Goal: Use online tool/utility: Utilize a website feature to perform a specific function

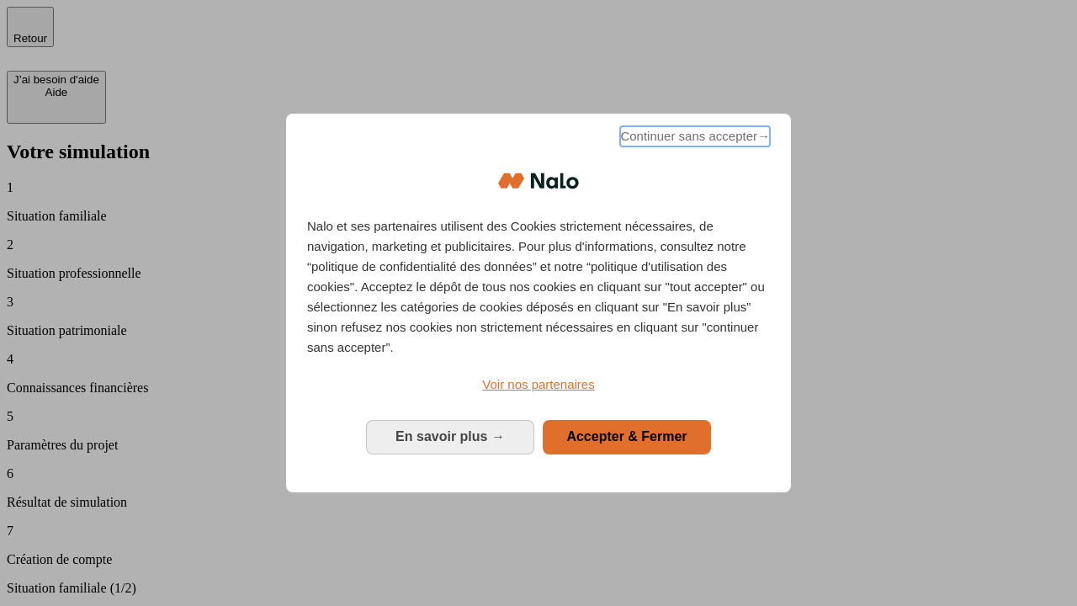
click at [693, 139] on span "Continuer sans accepter →" at bounding box center [695, 136] width 150 height 20
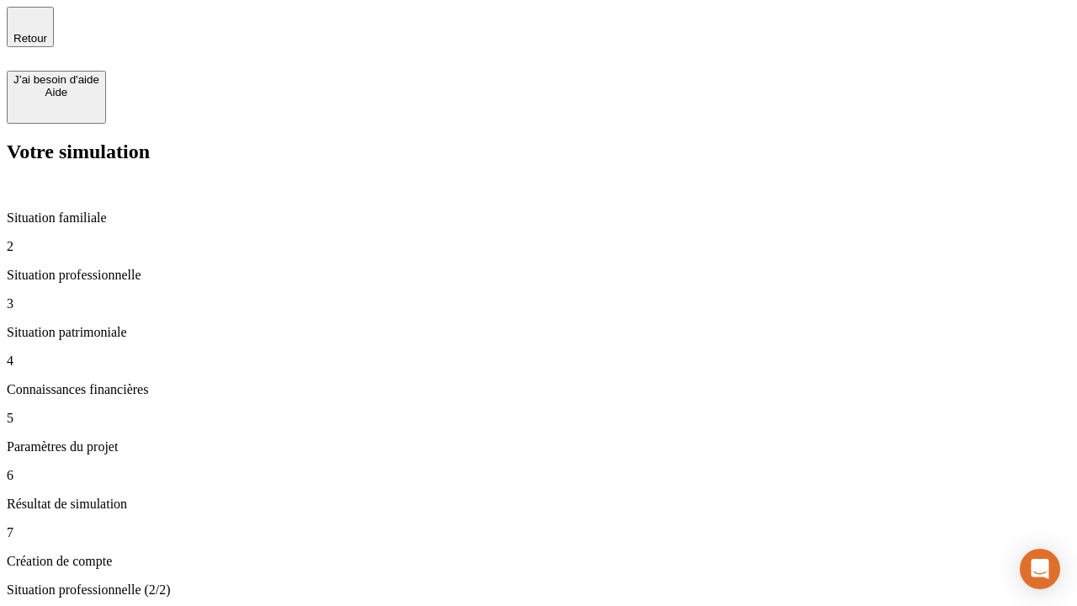
type input "30 000"
type input "0"
type input "1 000"
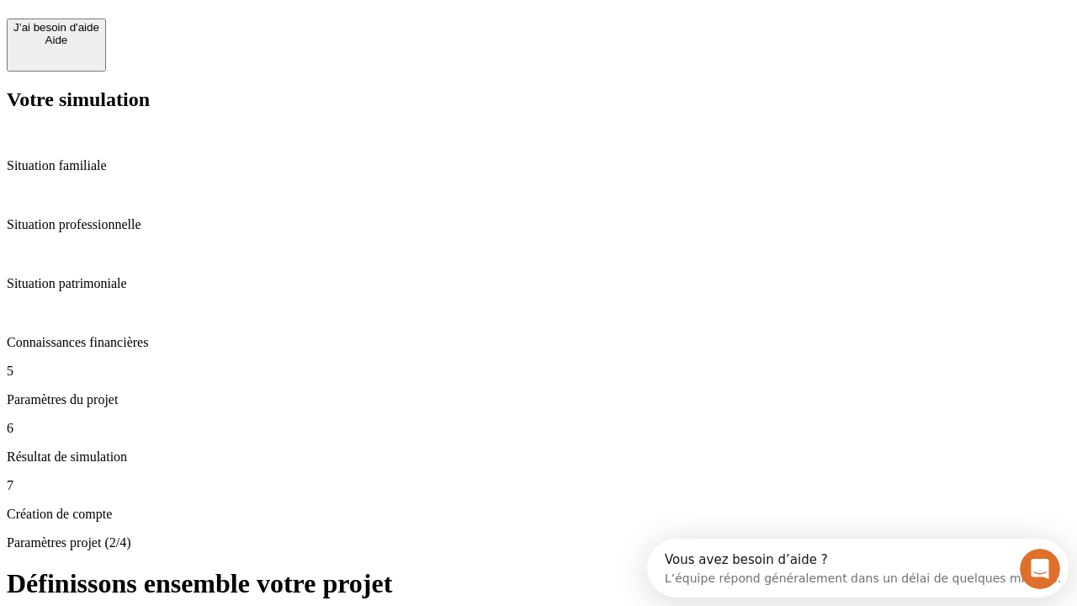
scroll to position [15, 0]
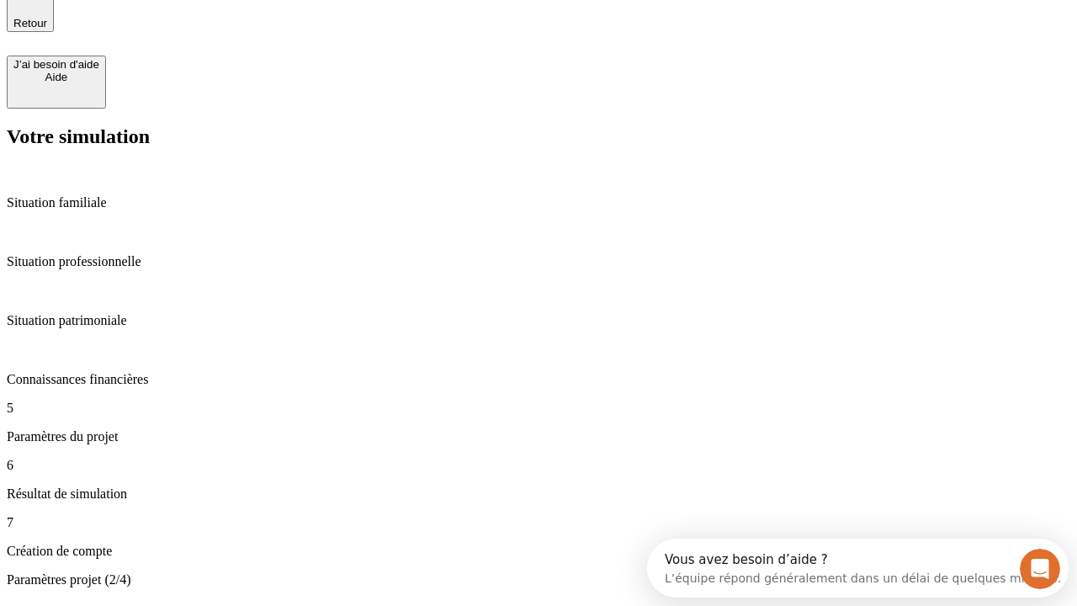
type input "40"
type input "64"
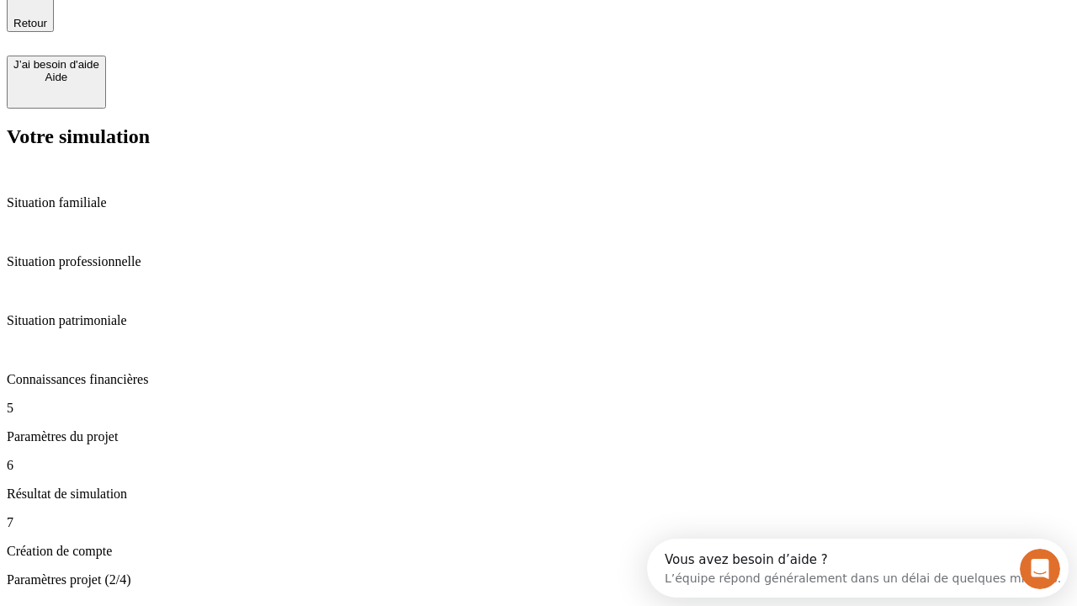
type input "200 000"
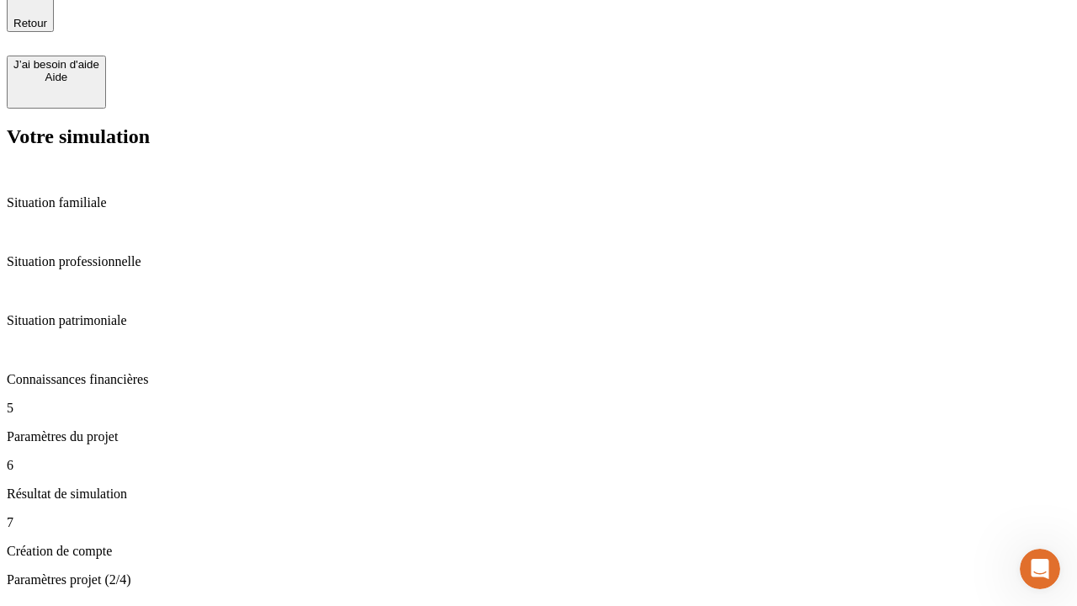
type input "640"
